Goal: Transaction & Acquisition: Purchase product/service

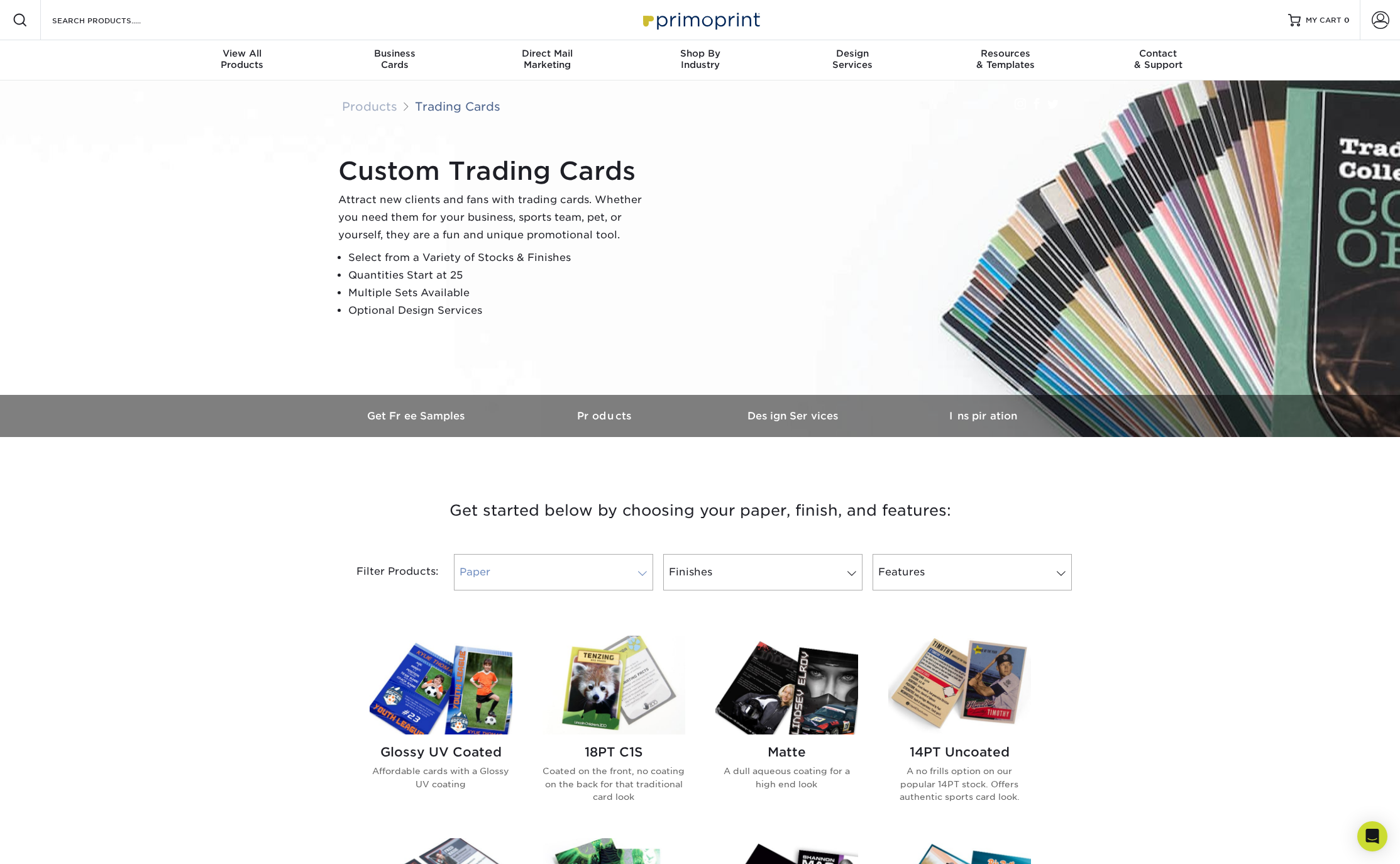
click at [646, 574] on span at bounding box center [643, 573] width 18 height 10
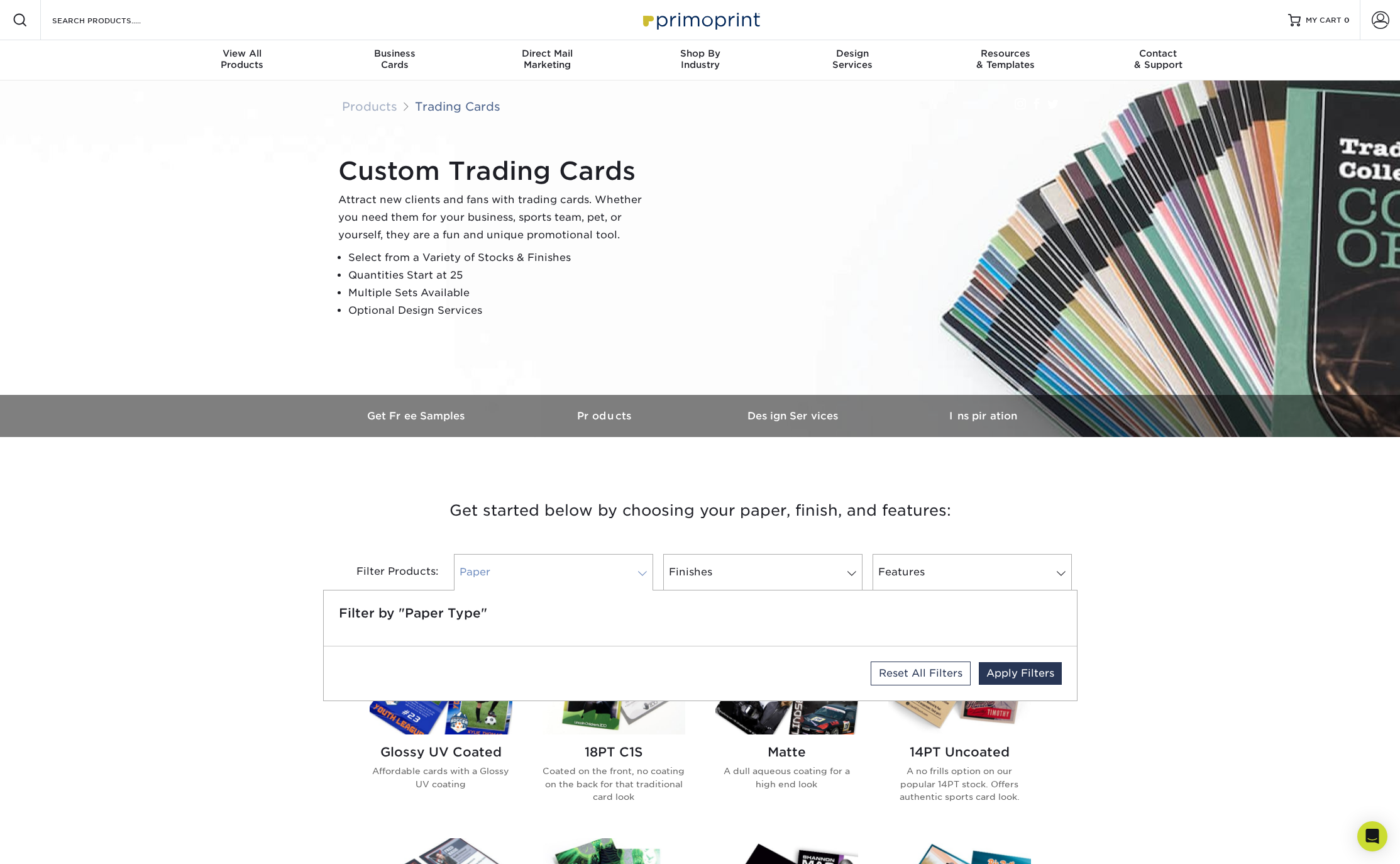
click at [646, 574] on span at bounding box center [643, 573] width 18 height 10
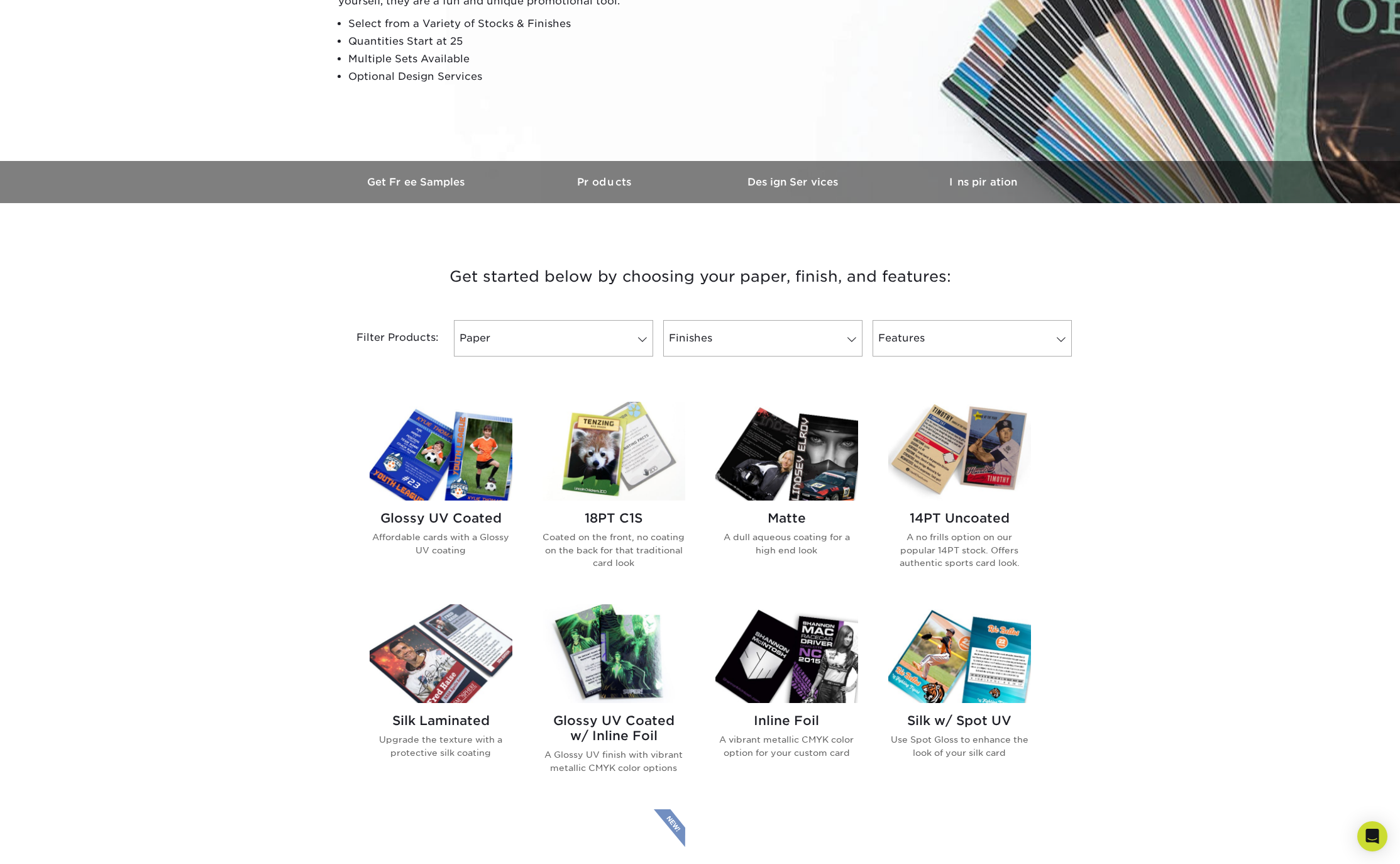
scroll to position [251, 0]
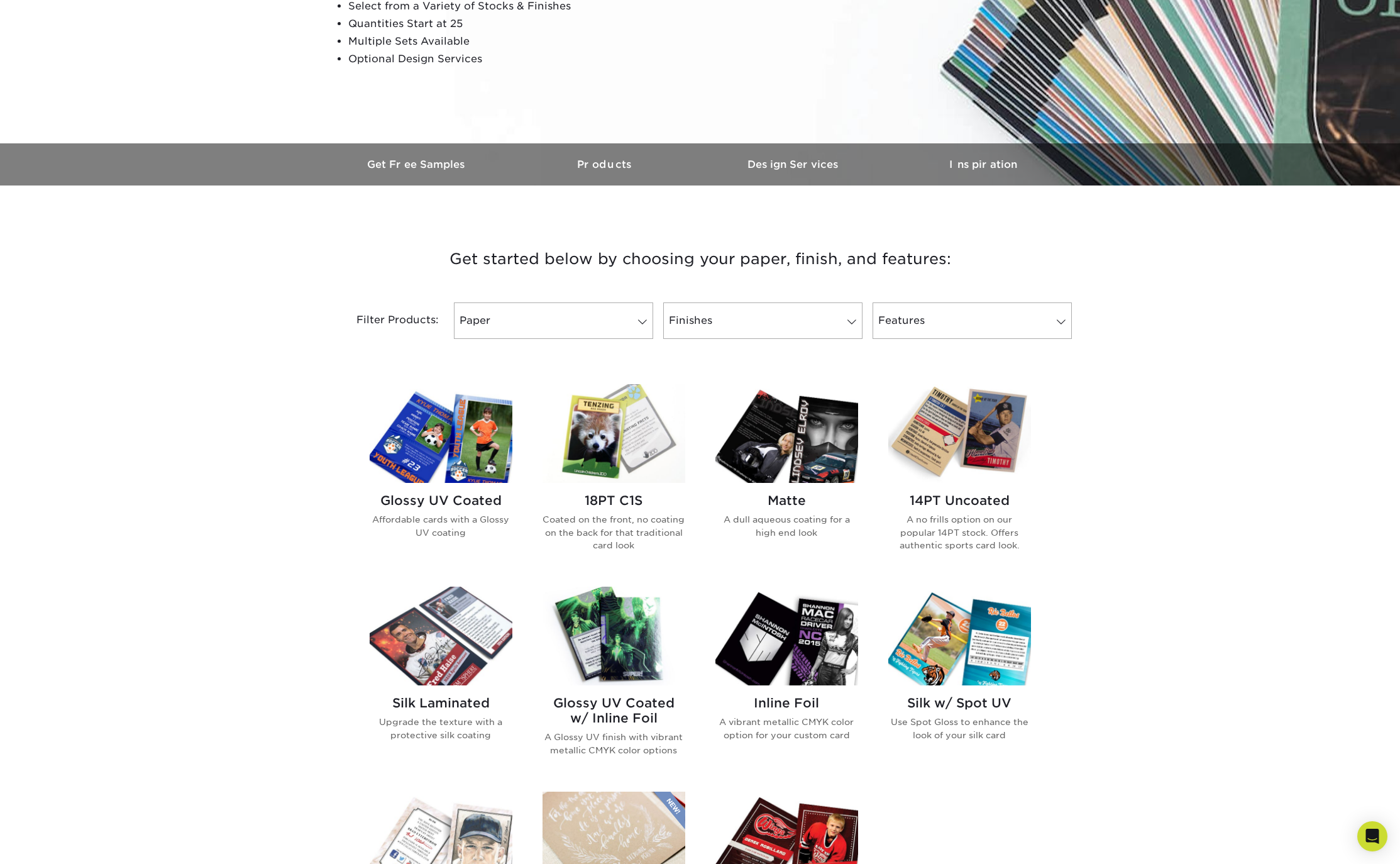
click at [800, 435] on img at bounding box center [787, 433] width 143 height 99
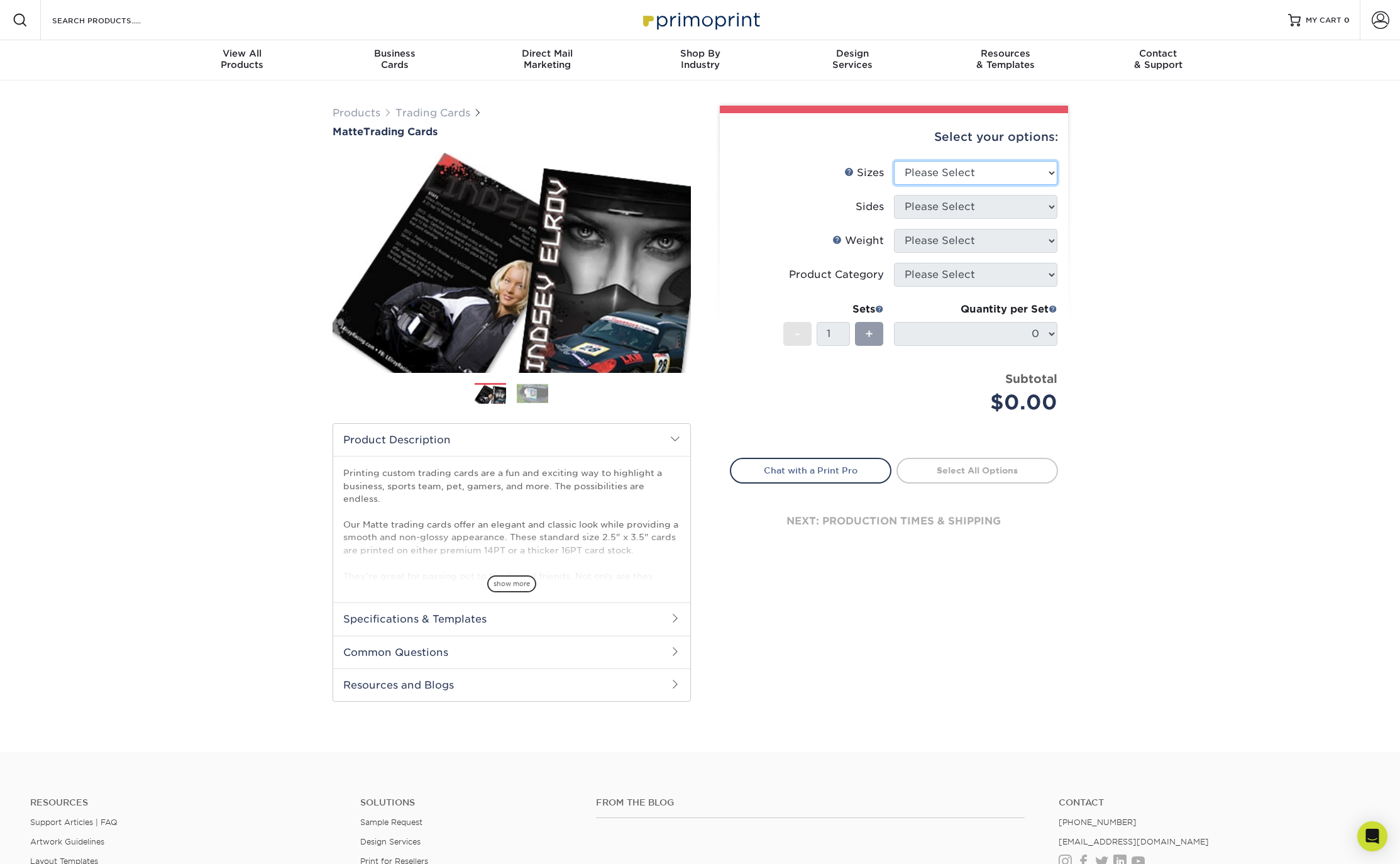
click at [1047, 179] on select "Please Select 2.5" x 3.5"" at bounding box center [975, 173] width 163 height 24
select select "2.50x3.50"
click at [894, 161] on select "Please Select 2.5" x 3.5"" at bounding box center [975, 173] width 163 height 24
click at [1038, 207] on select "Please Select Print Both Sides Print Front Only" at bounding box center [975, 207] width 163 height 24
select select "13abbda7-1d64-4f25-8bb2-c179b224825d"
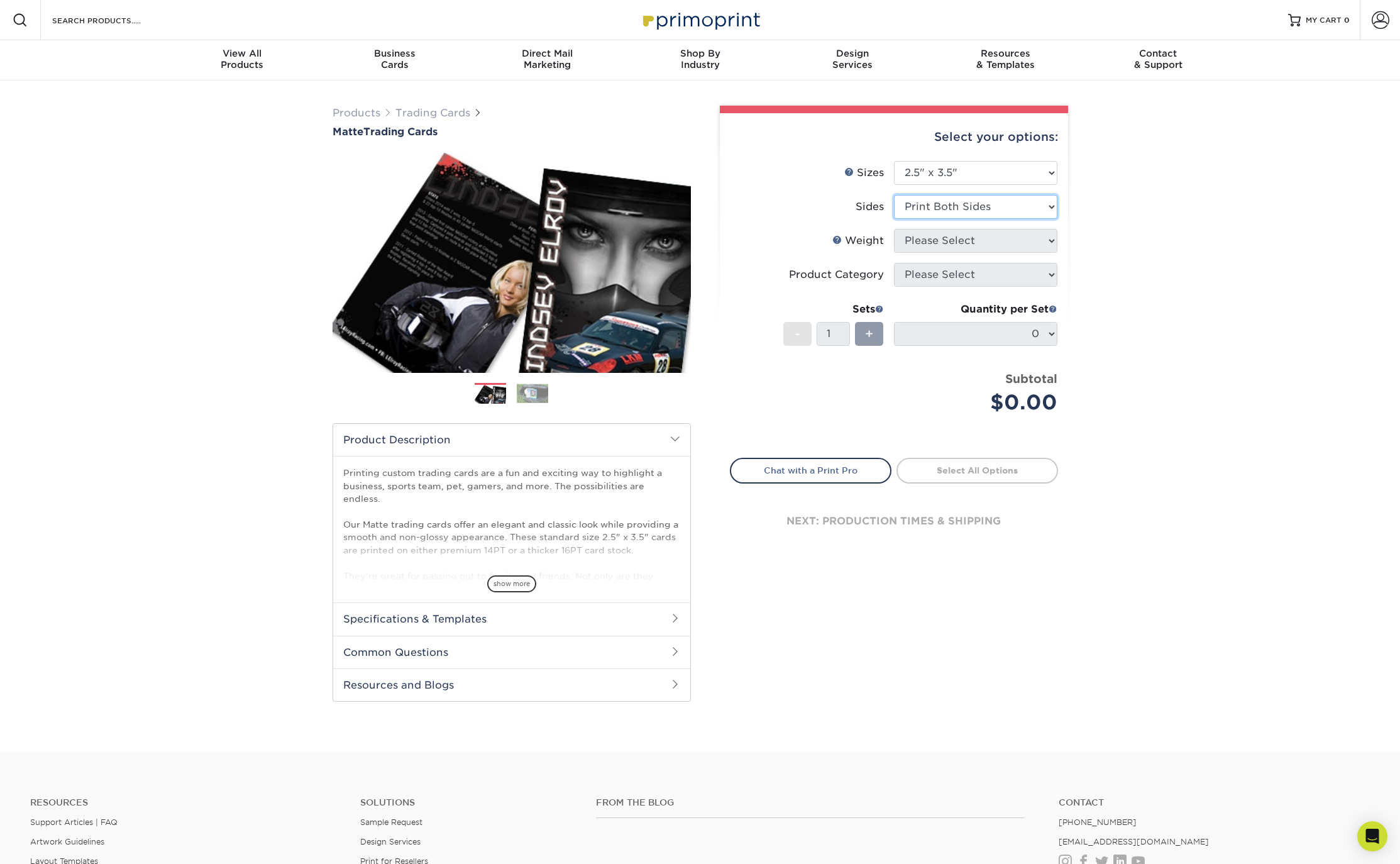
click at [894, 195] on select "Please Select Print Both Sides Print Front Only" at bounding box center [975, 207] width 163 height 24
click at [1033, 240] on select "Please Select 16PT 14PT" at bounding box center [975, 241] width 163 height 24
select select "16PT"
click at [894, 229] on select "Please Select 16PT 14PT" at bounding box center [975, 241] width 163 height 24
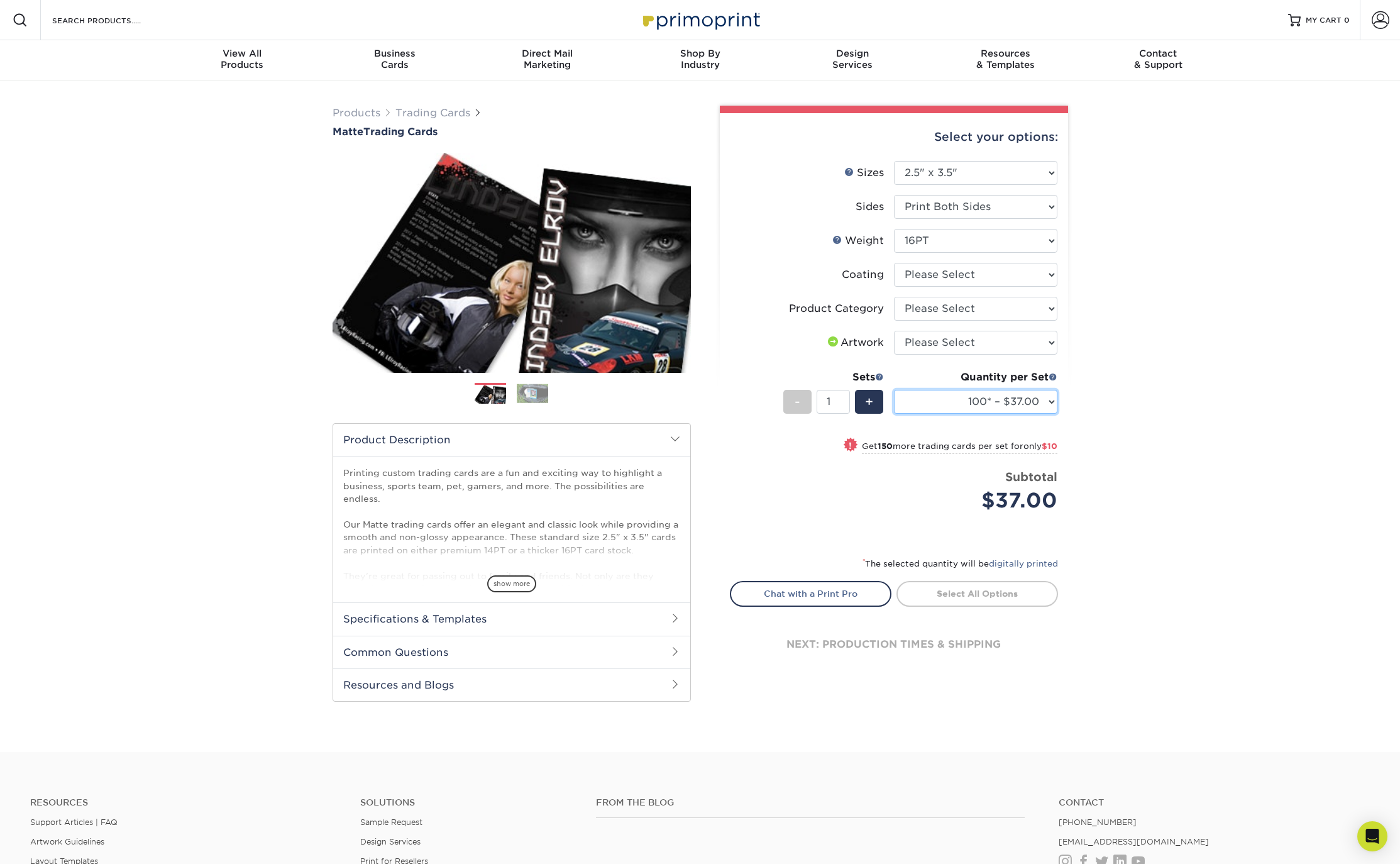
click at [1049, 403] on select "100* – $37.00 250* – $47.00 500* – $58.00 1000 – $71.00 2500 – $141.00 5000 – $…" at bounding box center [975, 402] width 163 height 24
click at [1083, 390] on div "Products Trading Cards Matte Trading Cards" at bounding box center [700, 415] width 1400 height 671
